Goal: Information Seeking & Learning: Learn about a topic

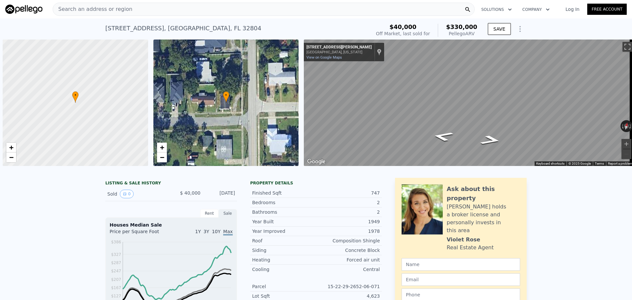
scroll to position [0, 3]
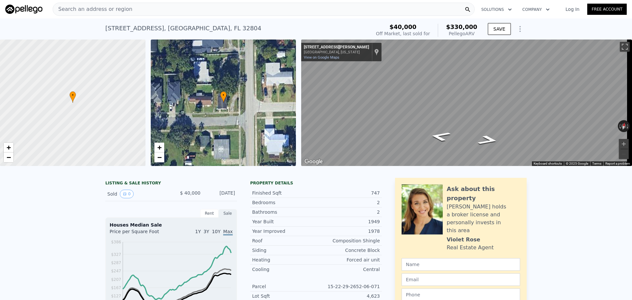
click at [90, 8] on span "Search an address or region" at bounding box center [92, 9] width 79 height 8
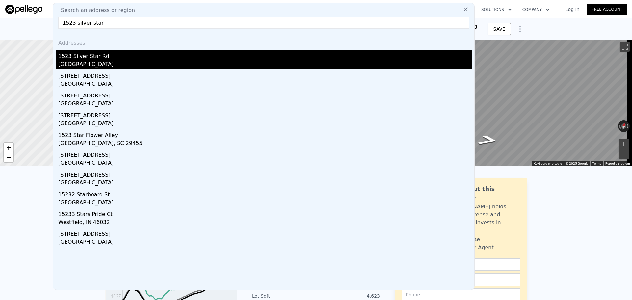
type input "1523 silver star"
click at [92, 56] on div "1523 Silver Star Rd" at bounding box center [265, 55] width 414 height 11
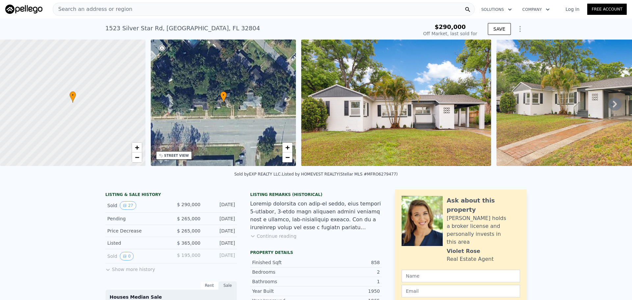
click at [609, 106] on icon at bounding box center [615, 103] width 13 height 13
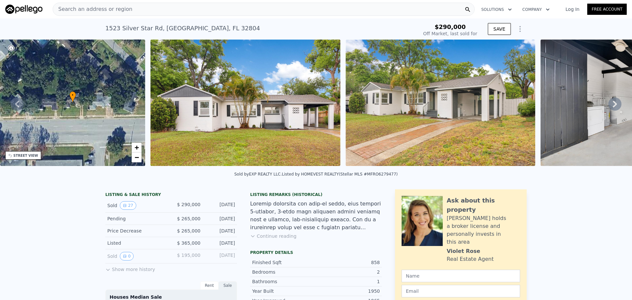
click at [612, 105] on icon at bounding box center [615, 103] width 13 height 13
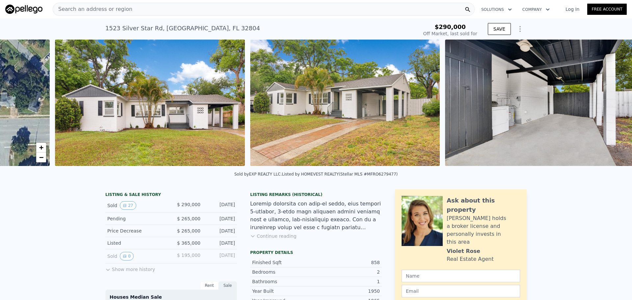
scroll to position [0, 301]
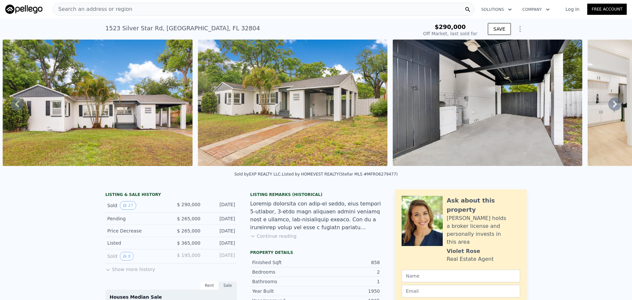
click at [613, 107] on icon at bounding box center [615, 103] width 13 height 13
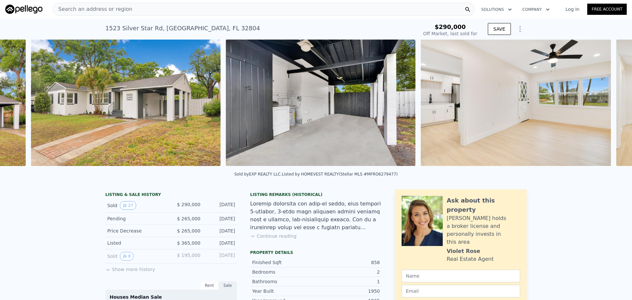
scroll to position [0, 497]
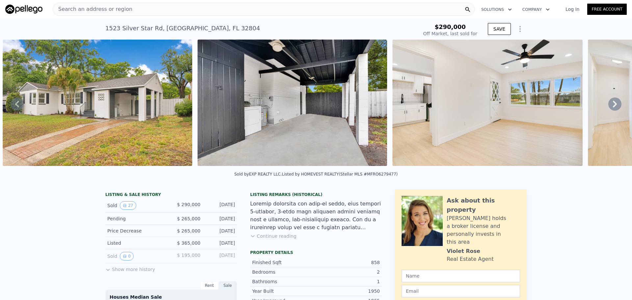
click at [613, 106] on icon at bounding box center [615, 104] width 4 height 7
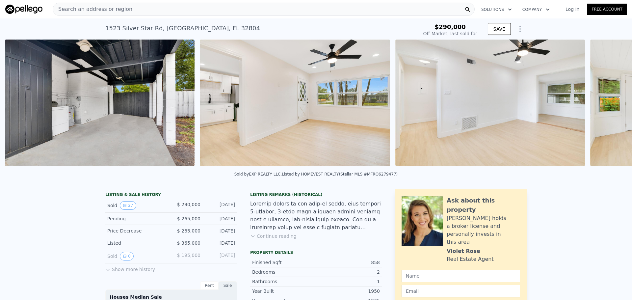
scroll to position [0, 692]
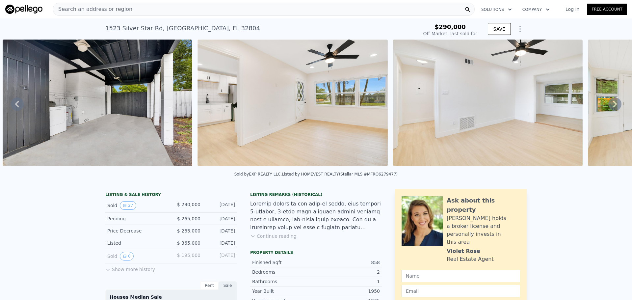
click at [613, 107] on icon at bounding box center [615, 104] width 4 height 7
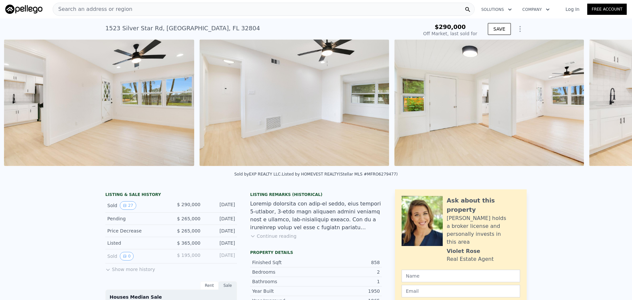
scroll to position [0, 887]
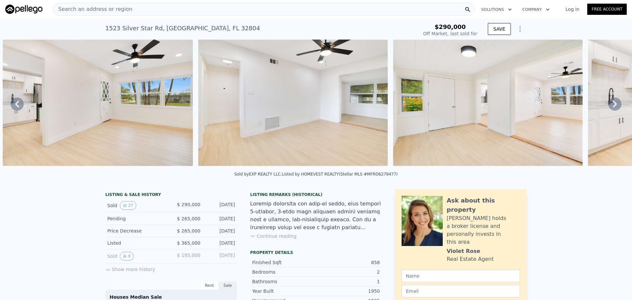
click at [610, 107] on icon at bounding box center [615, 103] width 13 height 13
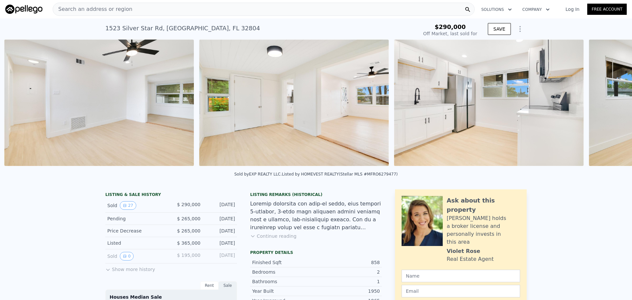
scroll to position [0, 1082]
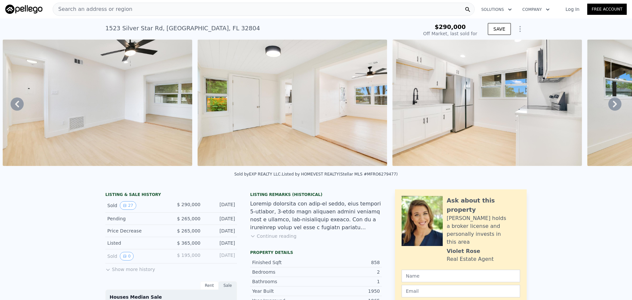
click at [610, 107] on icon at bounding box center [615, 103] width 13 height 13
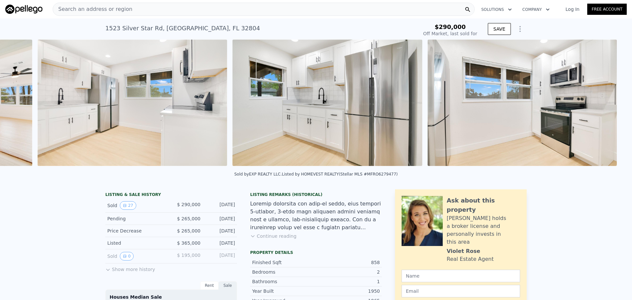
click at [610, 107] on div "• + − • + − STREET VIEW ← Move left → Move right ↑ Move up ↓ Move down + Zoom i…" at bounding box center [316, 104] width 632 height 129
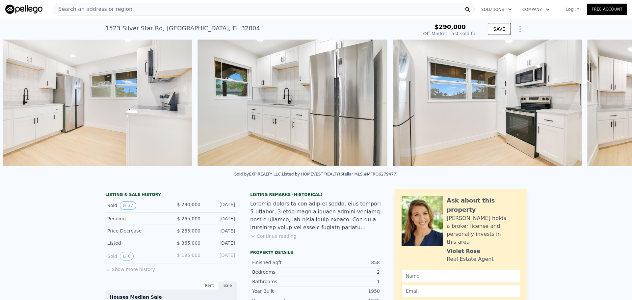
click at [610, 107] on div "• + − • + − STREET VIEW ← Move left → Move right ↑ Move up ↓ Move down + Zoom i…" at bounding box center [316, 104] width 632 height 129
click at [610, 107] on icon at bounding box center [615, 103] width 13 height 13
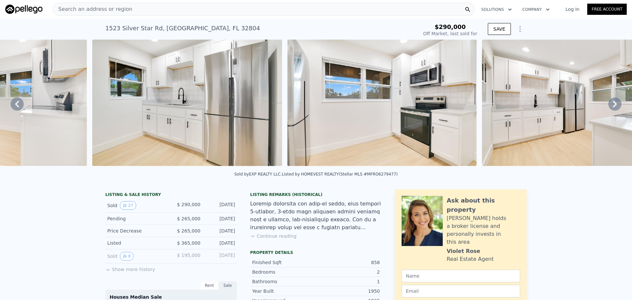
click at [610, 107] on img at bounding box center [577, 103] width 190 height 126
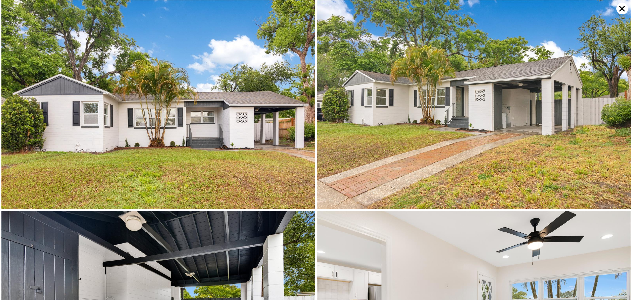
scroll to position [0, 1667]
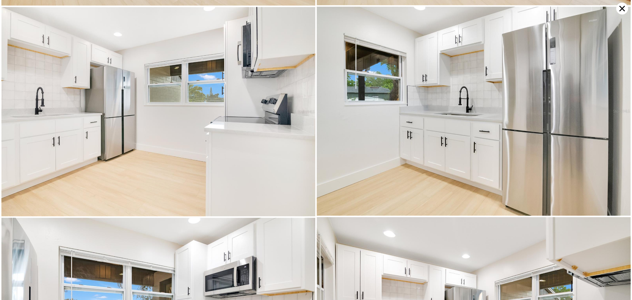
click at [610, 107] on img at bounding box center [474, 111] width 314 height 209
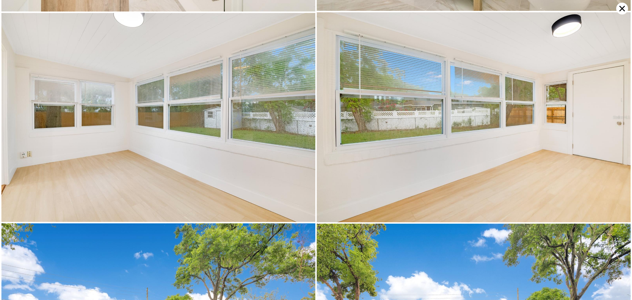
scroll to position [1882, 0]
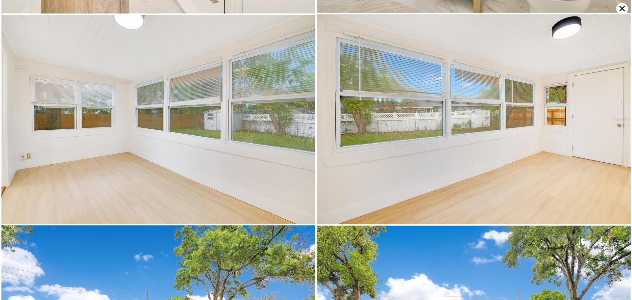
click at [620, 6] on icon at bounding box center [623, 9] width 12 height 12
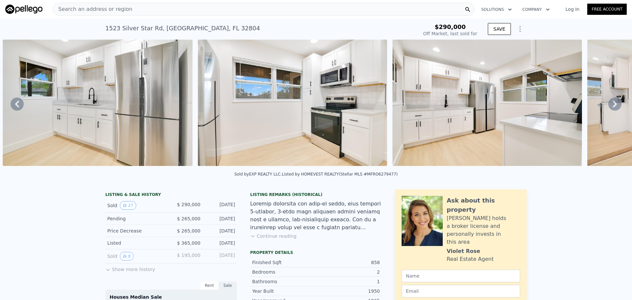
click at [615, 104] on icon at bounding box center [615, 103] width 13 height 13
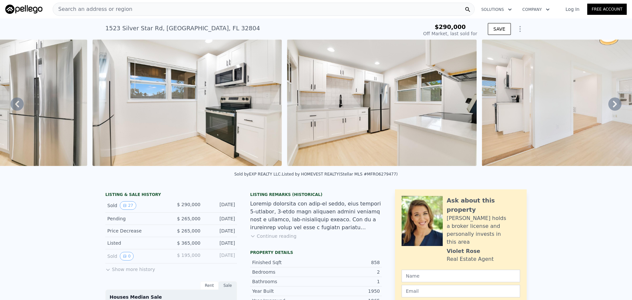
click at [615, 104] on img at bounding box center [577, 103] width 190 height 126
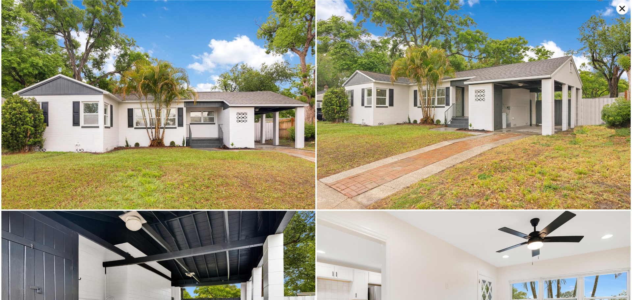
scroll to position [0, 1863]
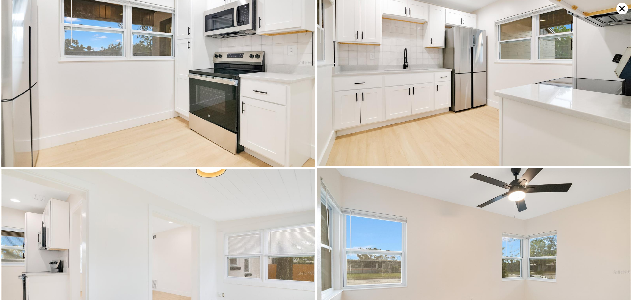
click at [615, 104] on img at bounding box center [474, 61] width 314 height 209
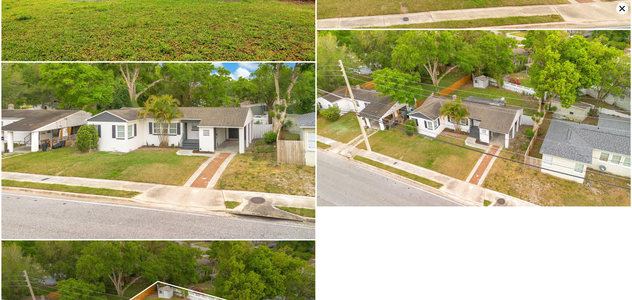
scroll to position [2476, 0]
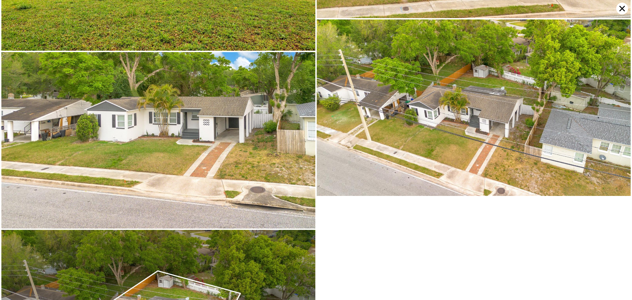
type input "$ 440,000"
type input "$ 103,511"
click at [620, 7] on icon at bounding box center [623, 9] width 12 height 12
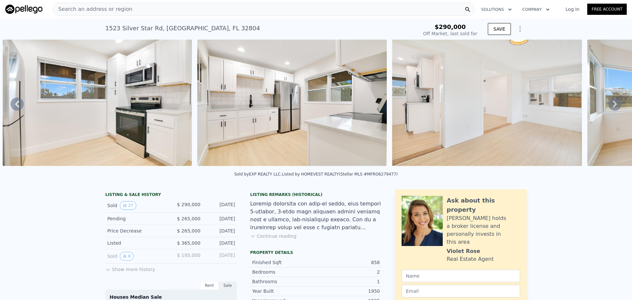
click at [229, 8] on div "Search an address or region" at bounding box center [264, 9] width 422 height 13
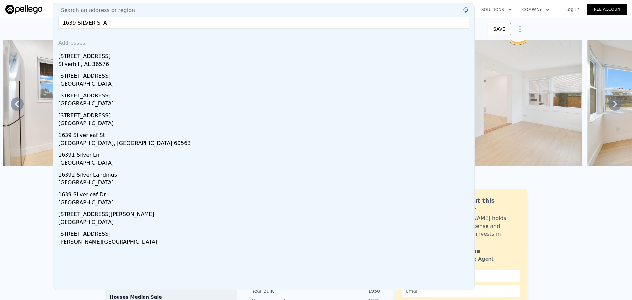
type input "1639 SILVER STAR"
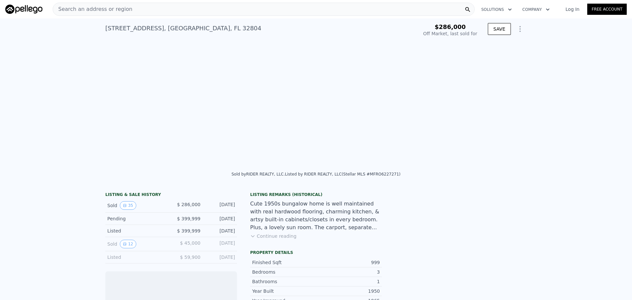
scroll to position [0, 1809]
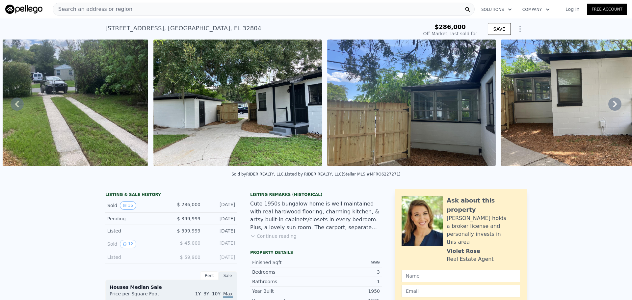
click at [609, 109] on icon at bounding box center [615, 103] width 13 height 13
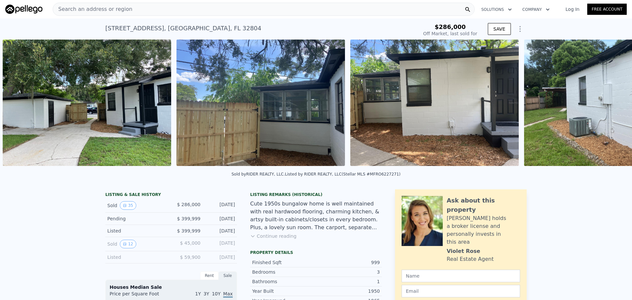
click at [608, 109] on div "• + − • + − STREET VIEW ← Move left → Move right ↑ Move up ↓ Move down + Zoom i…" at bounding box center [316, 104] width 632 height 129
click at [609, 109] on icon at bounding box center [615, 103] width 13 height 13
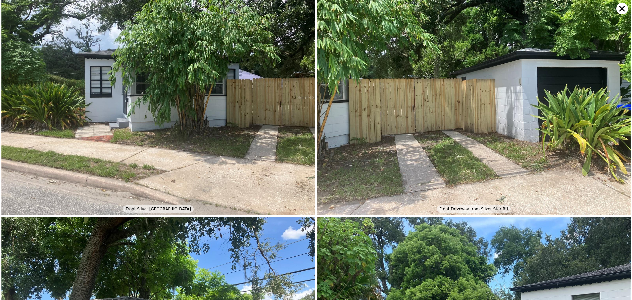
scroll to position [470, 0]
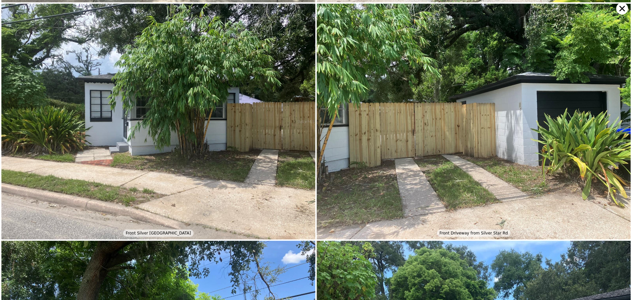
type input "1175"
type input "6045"
checkbox input "false"
checkbox input "true"
type input "$ 440,000"
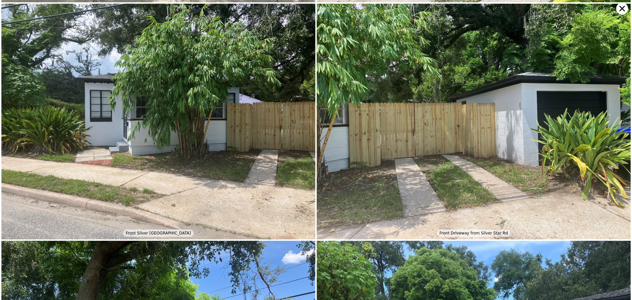
type input "$ 103,511"
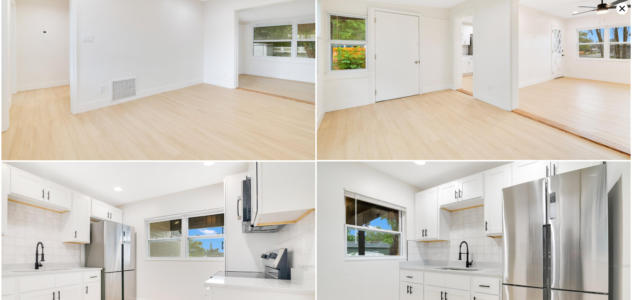
scroll to position [418, 0]
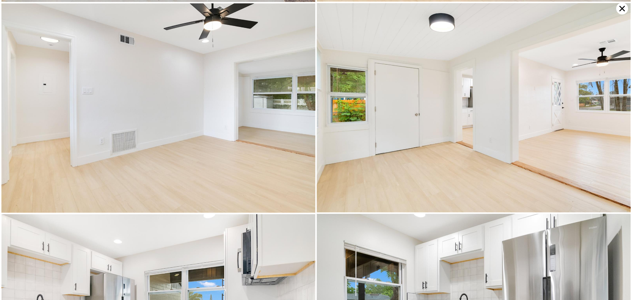
click at [623, 7] on icon at bounding box center [623, 9] width 12 height 12
